Goal: Book appointment/travel/reservation

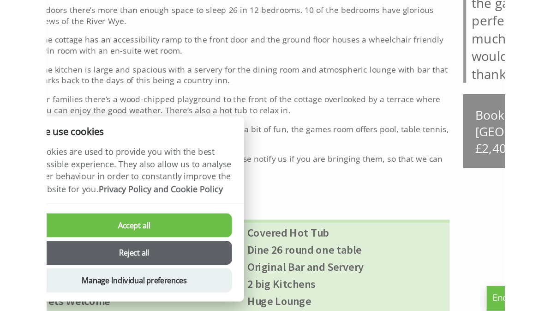
scroll to position [353, 0]
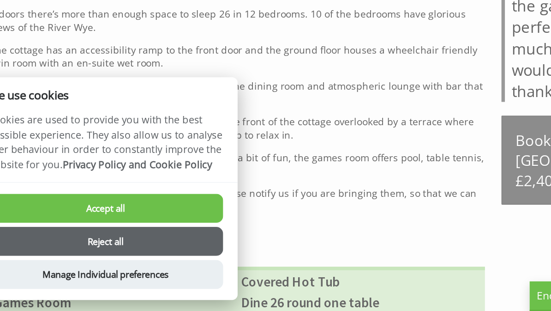
click at [74, 232] on button "Accept all" at bounding box center [96, 241] width 158 height 19
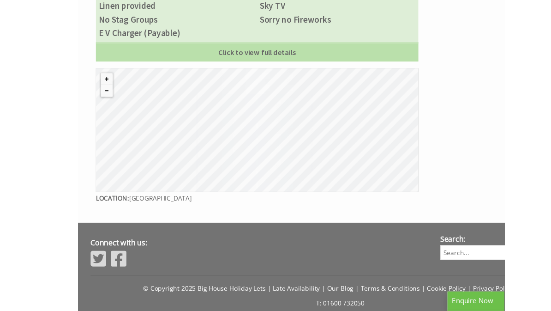
scroll to position [711, 0]
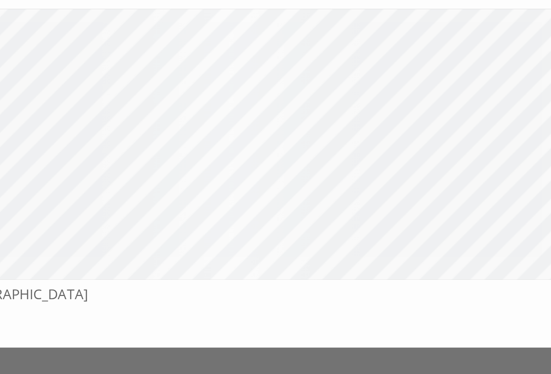
click at [152, 108] on div "© MapTiler © OpenStreetMap contributors" at bounding box center [184, 171] width 332 height 127
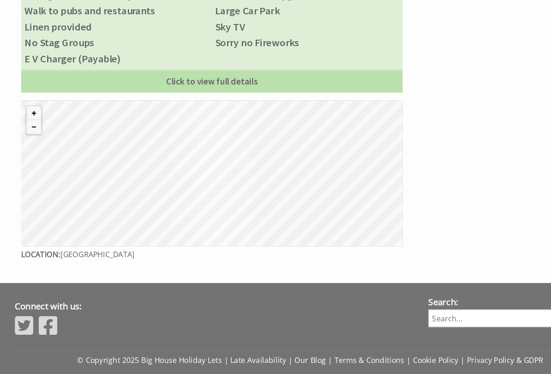
click at [30, 113] on button "Zoom in" at bounding box center [30, 119] width 12 height 12
click at [34, 125] on button "Zoom out" at bounding box center [30, 131] width 12 height 12
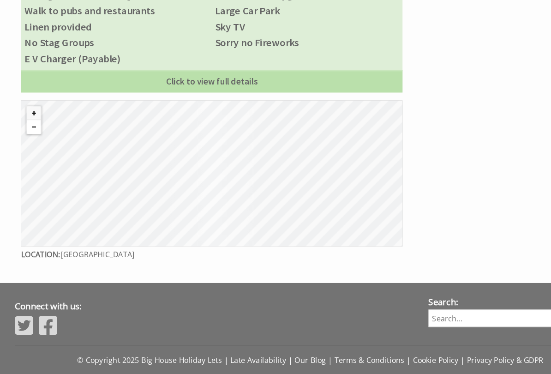
click at [34, 126] on button "Zoom out" at bounding box center [30, 131] width 12 height 12
click at [34, 125] on button "Zoom out" at bounding box center [30, 131] width 12 height 12
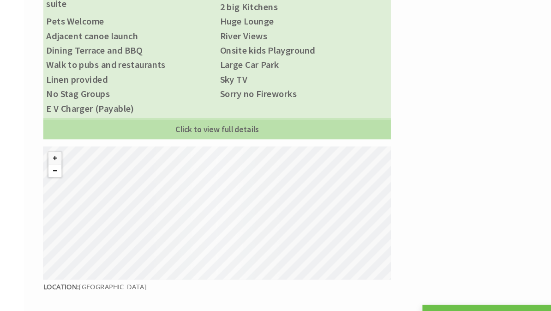
scroll to position [679, 0]
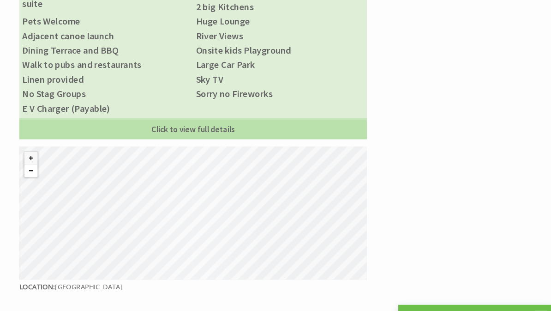
click at [187, 133] on link "Click to view full details" at bounding box center [184, 123] width 332 height 20
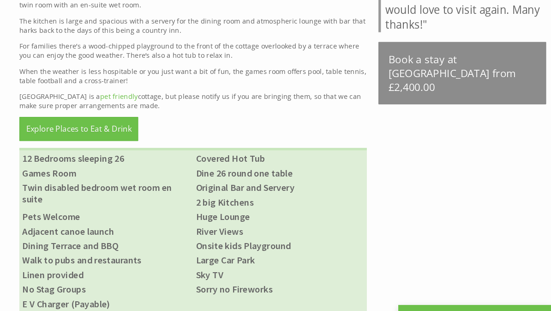
scroll to position [490, 0]
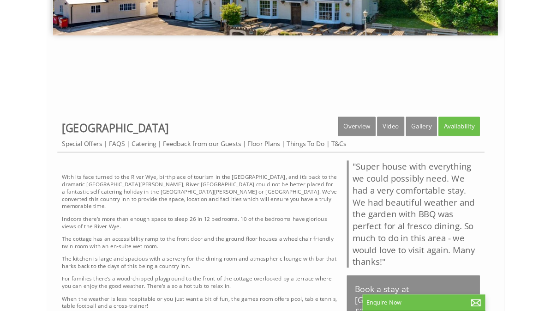
scroll to position [195, 0]
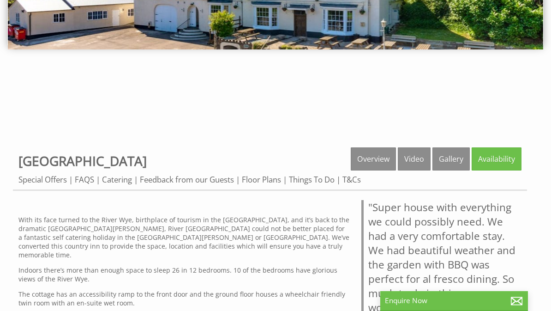
click at [497, 161] on link "Availability" at bounding box center [497, 158] width 50 height 23
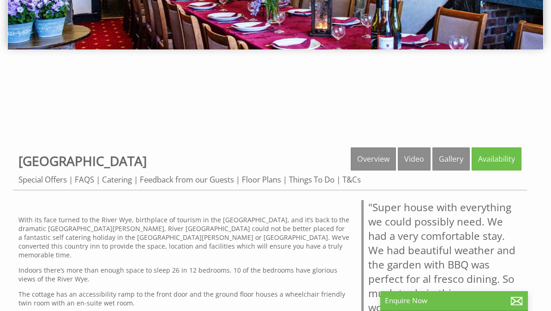
click at [497, 159] on link "Availability" at bounding box center [497, 158] width 50 height 23
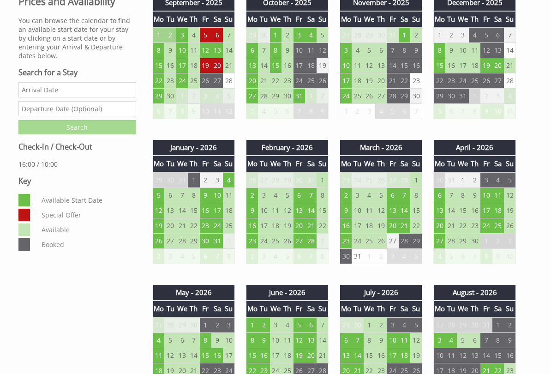
scroll to position [402, 0]
click at [490, 197] on td "10" at bounding box center [487, 194] width 12 height 15
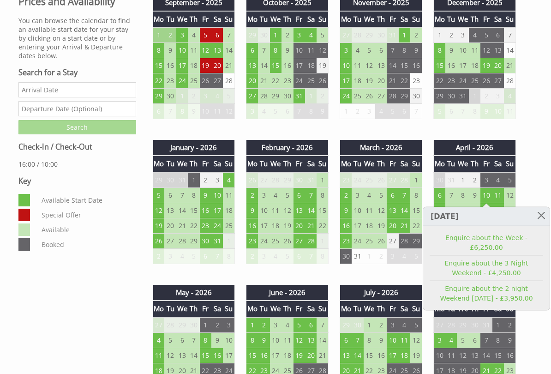
scroll to position [402, 0]
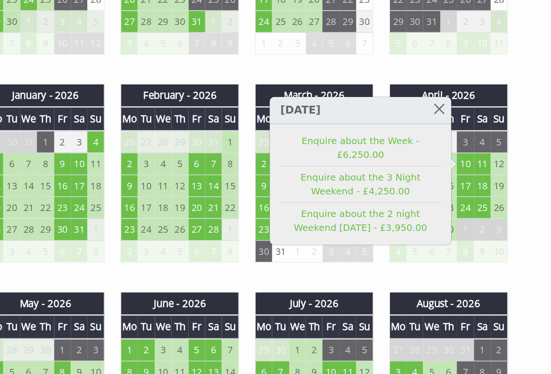
click at [357, 200] on link "Enquire about the 3 Night Weekend - £4,250.00" at bounding box center [414, 209] width 114 height 19
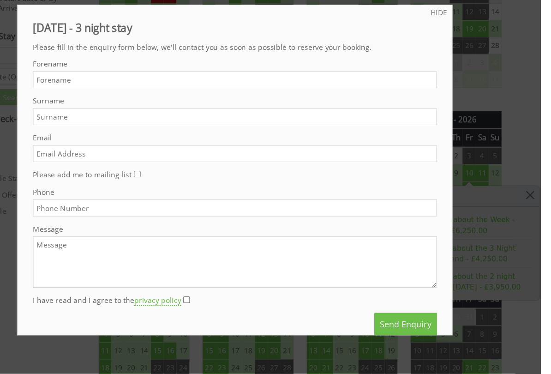
scroll to position [404, 0]
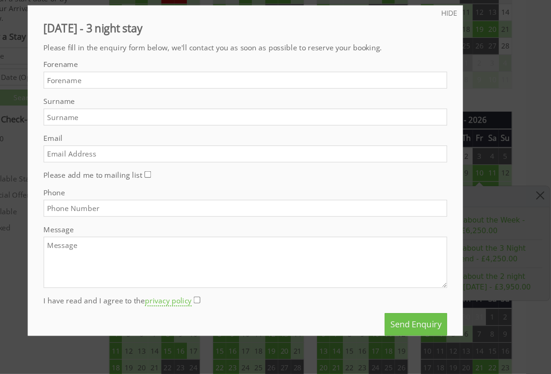
click at [455, 78] on div at bounding box center [275, 187] width 551 height 374
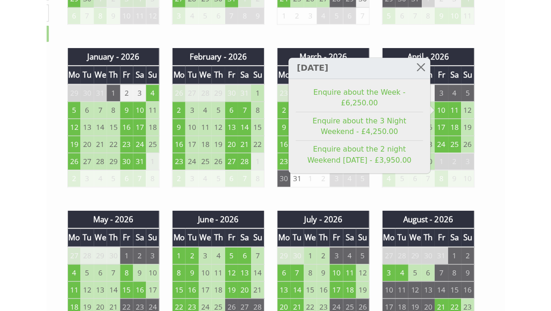
scroll to position [419, 0]
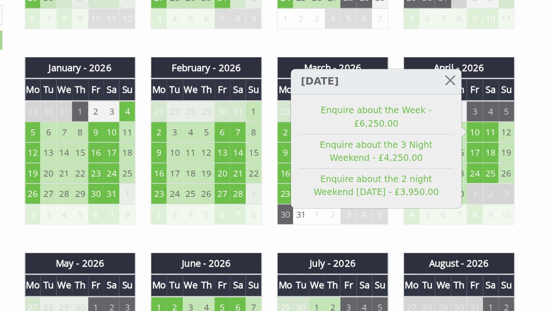
click at [460, 132] on link at bounding box center [468, 140] width 16 height 16
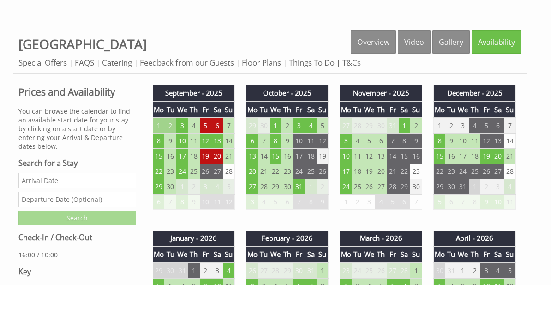
scroll to position [312, 0]
